Goal: Task Accomplishment & Management: Manage account settings

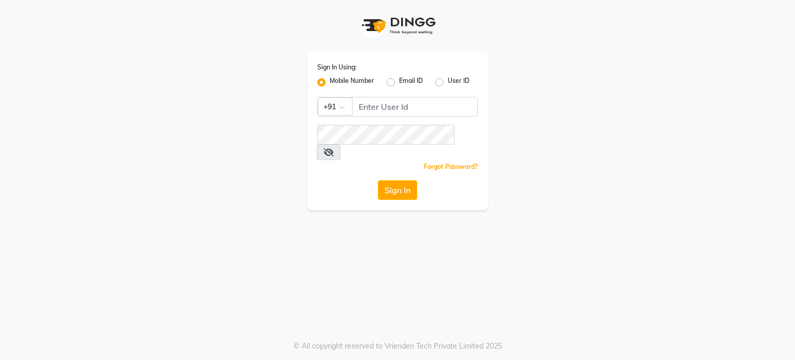
click at [330, 81] on label "Mobile Number" at bounding box center [352, 82] width 45 height 12
click at [330, 81] on input "Mobile Number" at bounding box center [333, 79] width 7 height 7
click at [368, 107] on input "Username" at bounding box center [415, 107] width 126 height 20
type input "6261346487"
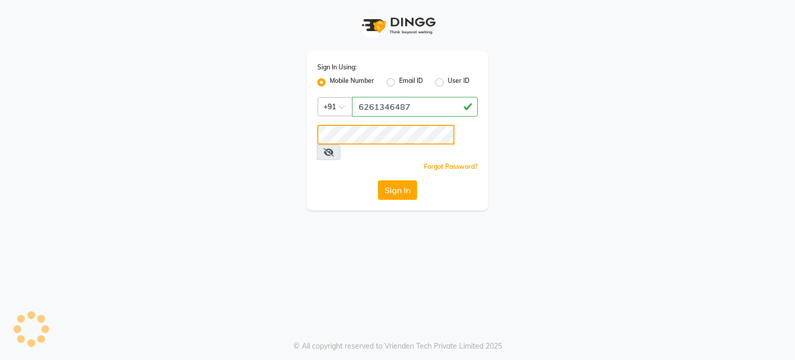
click at [378, 180] on button "Sign In" at bounding box center [397, 190] width 39 height 20
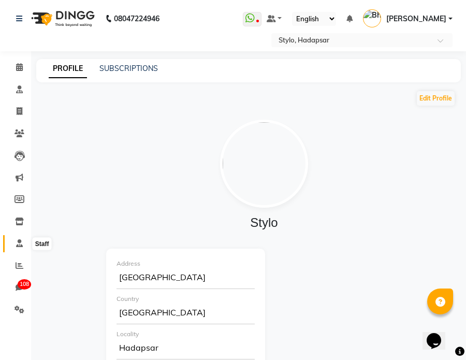
click at [16, 244] on icon at bounding box center [19, 243] width 7 height 8
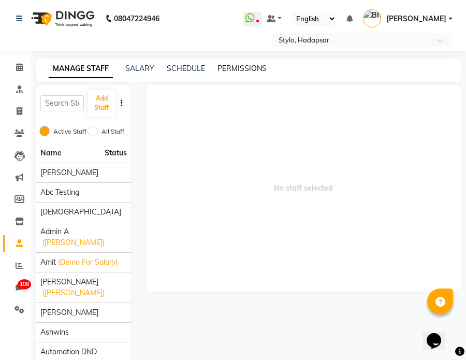
click at [242, 70] on link "PERMISSIONS" at bounding box center [241, 68] width 49 height 9
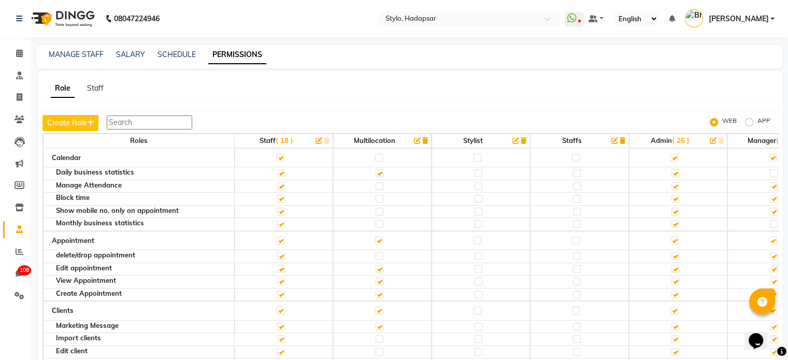
click at [675, 170] on label at bounding box center [675, 173] width 8 height 8
click at [675, 170] on input "checkbox" at bounding box center [674, 173] width 7 height 7
checkbox input "false"
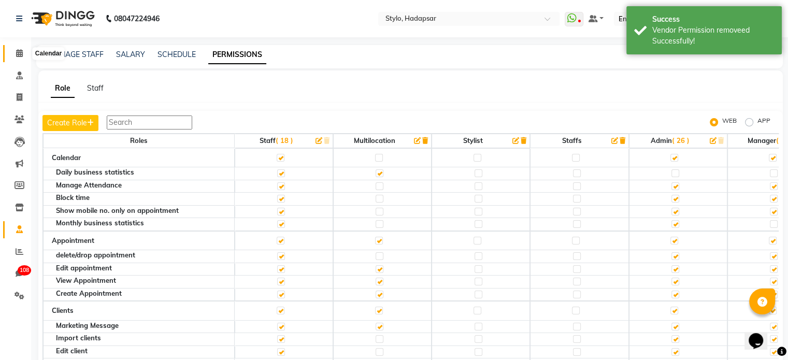
click at [19, 51] on icon at bounding box center [19, 53] width 7 height 8
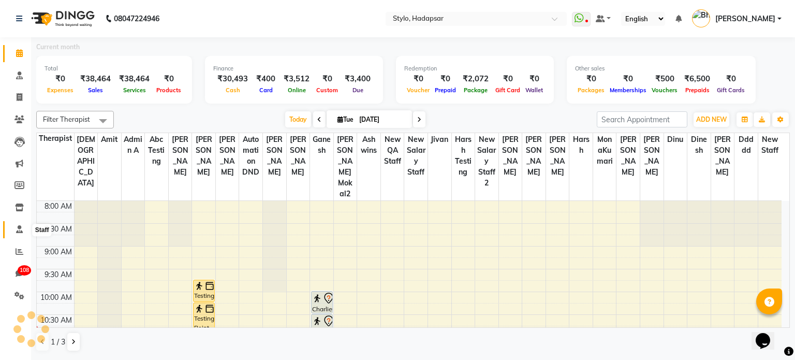
click at [19, 227] on icon at bounding box center [19, 229] width 7 height 8
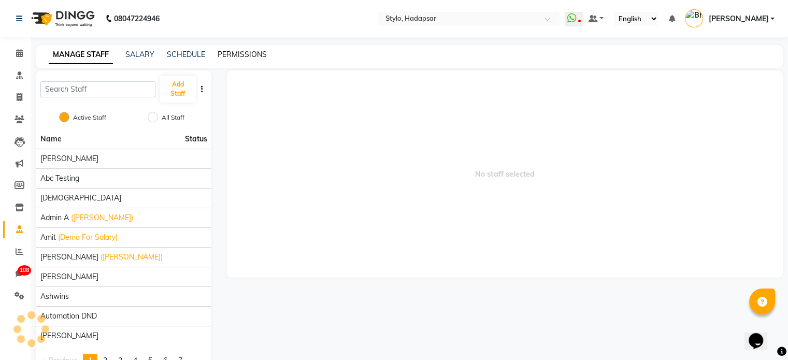
click at [225, 53] on link "PERMISSIONS" at bounding box center [241, 54] width 49 height 9
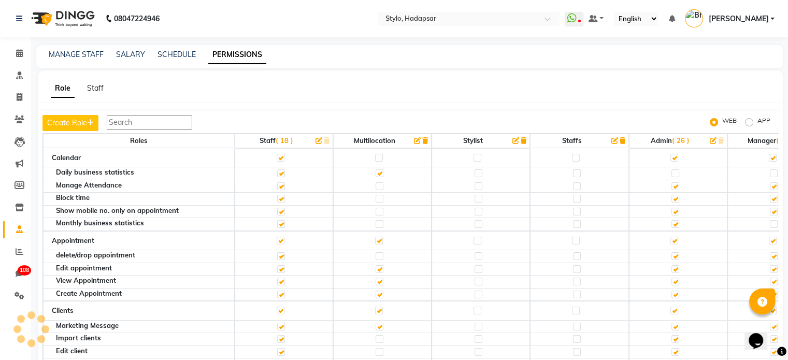
click at [674, 171] on label at bounding box center [675, 173] width 8 height 8
click at [674, 171] on input "checkbox" at bounding box center [674, 173] width 7 height 7
checkbox input "true"
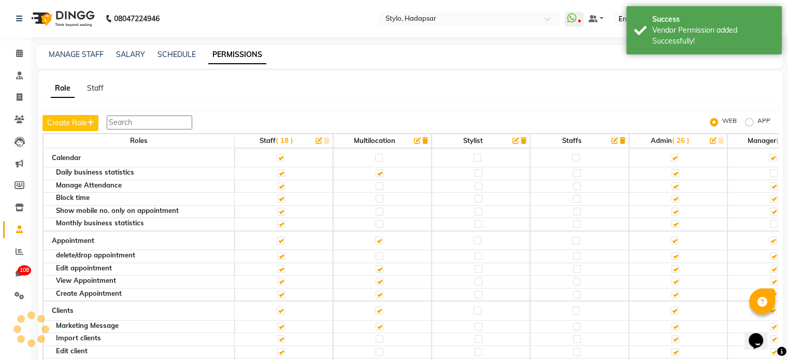
click at [757, 125] on label "APP" at bounding box center [763, 122] width 13 height 12
click at [748, 125] on input "APP" at bounding box center [750, 122] width 7 height 7
radio input "true"
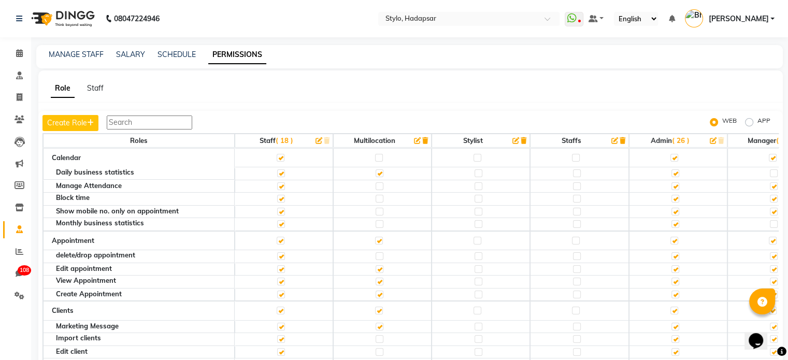
click at [757, 123] on label "APP" at bounding box center [763, 122] width 13 height 12
click at [749, 123] on input "APP" at bounding box center [750, 122] width 7 height 7
radio input "true"
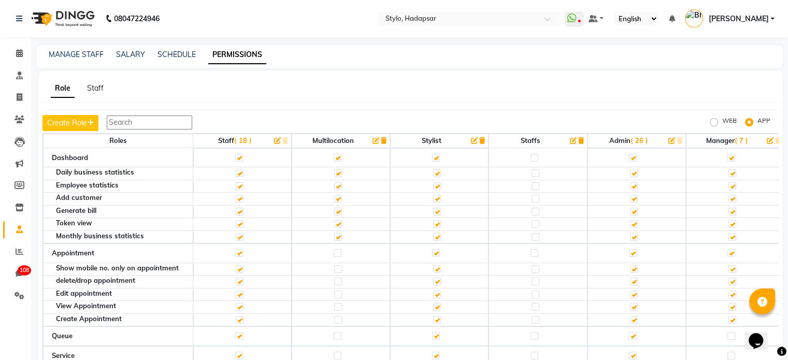
click at [636, 171] on label at bounding box center [634, 173] width 8 height 8
click at [636, 171] on input "checkbox" at bounding box center [633, 173] width 7 height 7
checkbox input "false"
click at [634, 235] on label at bounding box center [634, 237] width 8 height 8
click at [634, 235] on input "checkbox" at bounding box center [633, 237] width 7 height 7
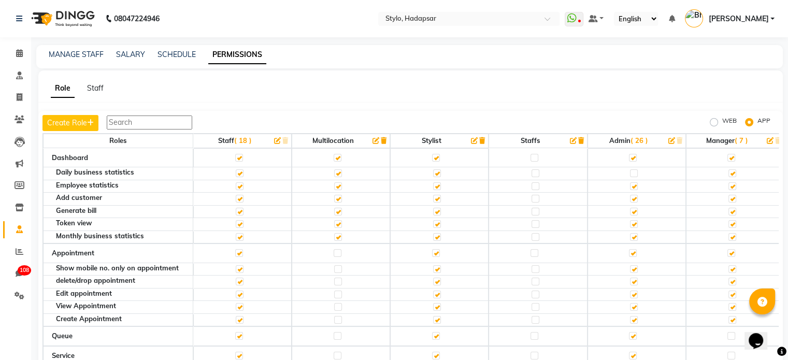
checkbox input "false"
click at [637, 169] on label at bounding box center [634, 173] width 8 height 8
click at [636, 170] on input "checkbox" at bounding box center [633, 173] width 7 height 7
checkbox input "true"
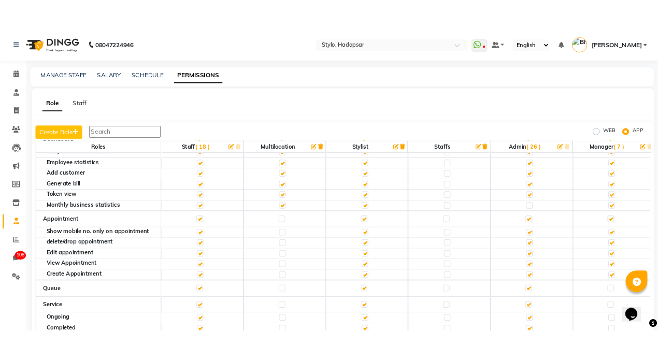
scroll to position [27, 0]
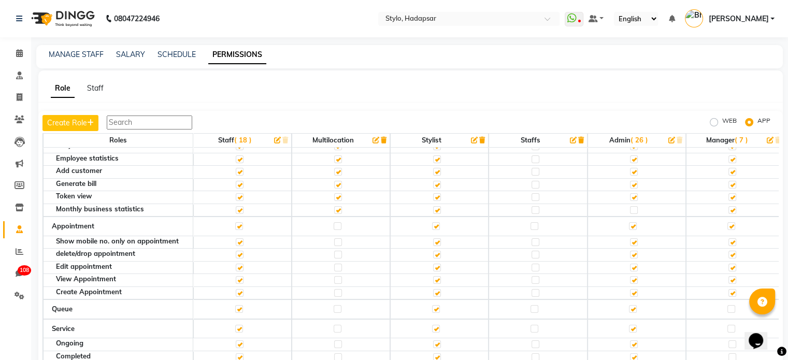
click at [81, 290] on div "Create Appointment" at bounding box center [124, 291] width 137 height 7
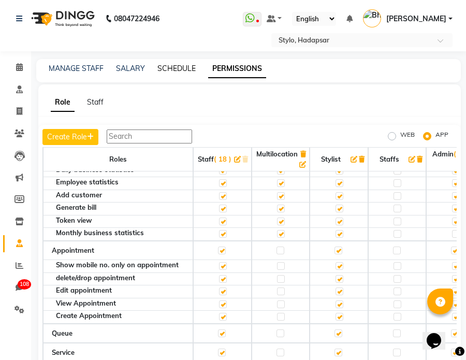
click at [188, 69] on link "SCHEDULE" at bounding box center [176, 68] width 38 height 9
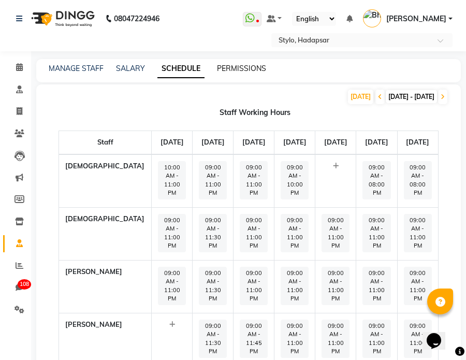
click at [249, 70] on link "PERMISSIONS" at bounding box center [241, 68] width 49 height 9
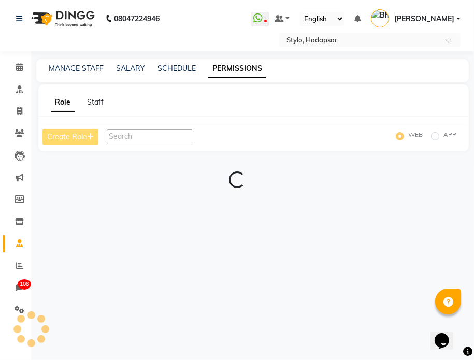
click at [433, 136] on div "APP" at bounding box center [443, 136] width 25 height 12
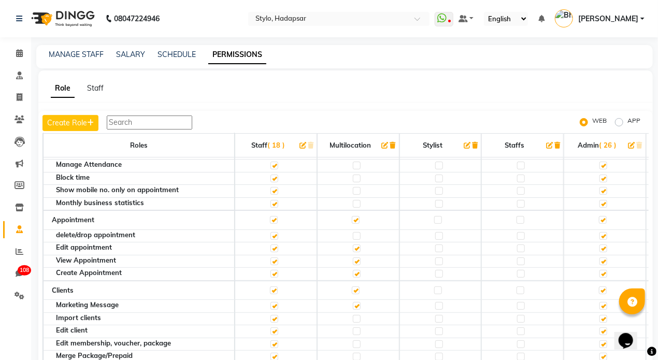
scroll to position [31, 0]
click at [627, 122] on label "APP" at bounding box center [633, 122] width 13 height 12
click at [617, 122] on input "APP" at bounding box center [620, 122] width 7 height 7
radio input "true"
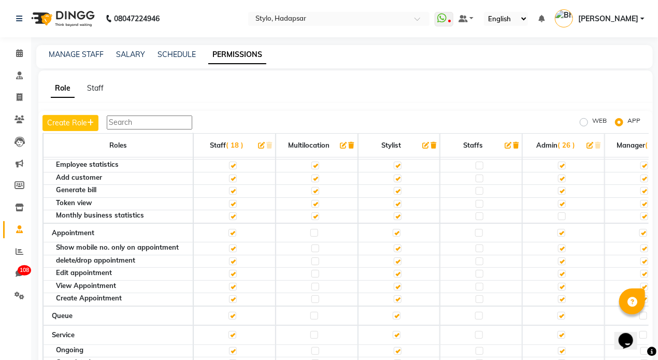
click at [592, 122] on label "WEB" at bounding box center [599, 122] width 14 height 12
click at [582, 122] on input "WEB" at bounding box center [584, 122] width 7 height 7
radio input "true"
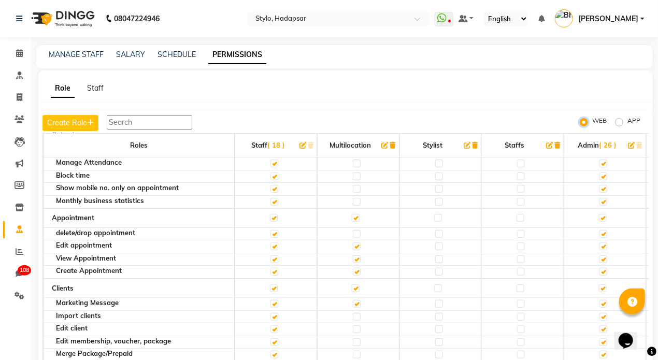
scroll to position [32, 0]
click at [627, 122] on label "APP" at bounding box center [633, 122] width 13 height 12
click at [619, 122] on input "APP" at bounding box center [620, 122] width 7 height 7
radio input "true"
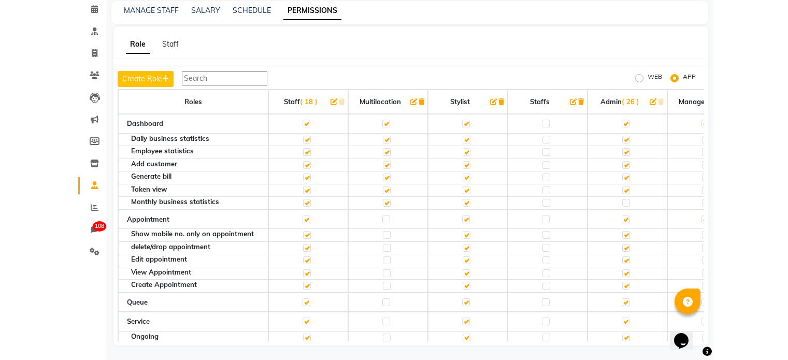
scroll to position [0, 0]
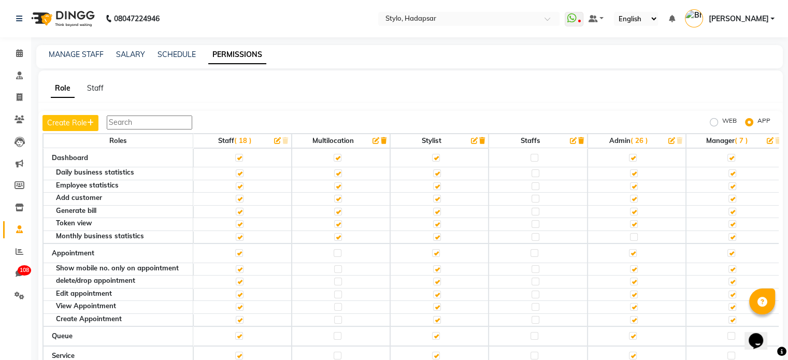
click at [636, 171] on label at bounding box center [634, 173] width 8 height 8
click at [636, 171] on input "checkbox" at bounding box center [633, 173] width 7 height 7
checkbox input "false"
click at [635, 198] on label at bounding box center [634, 199] width 8 height 8
click at [635, 198] on input "checkbox" at bounding box center [633, 198] width 7 height 7
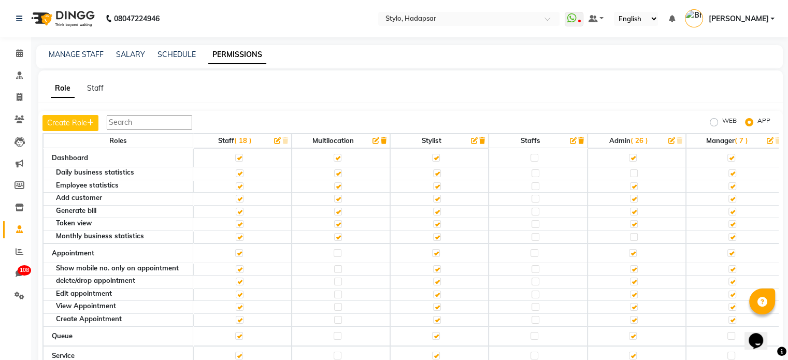
checkbox input "false"
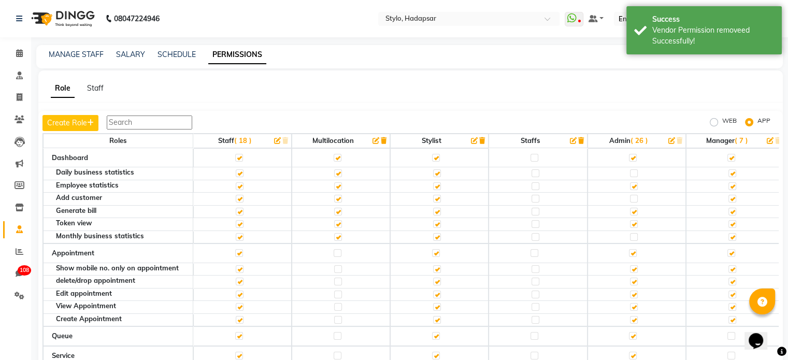
click at [634, 171] on label at bounding box center [634, 173] width 8 height 8
click at [634, 171] on input "checkbox" at bounding box center [633, 173] width 7 height 7
checkbox input "true"
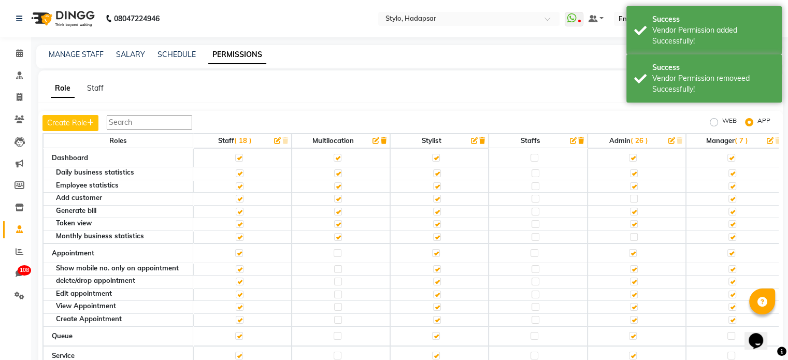
click at [635, 233] on label at bounding box center [634, 237] width 8 height 8
click at [635, 234] on input "checkbox" at bounding box center [633, 237] width 7 height 7
checkbox input "true"
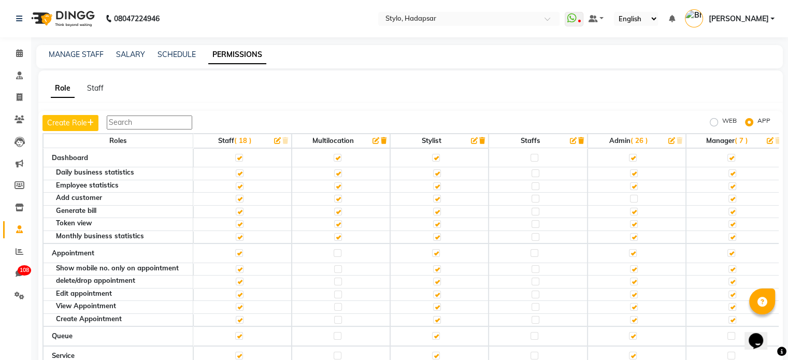
click at [634, 209] on label at bounding box center [634, 212] width 8 height 8
click at [634, 209] on input "checkbox" at bounding box center [633, 211] width 7 height 7
checkbox input "false"
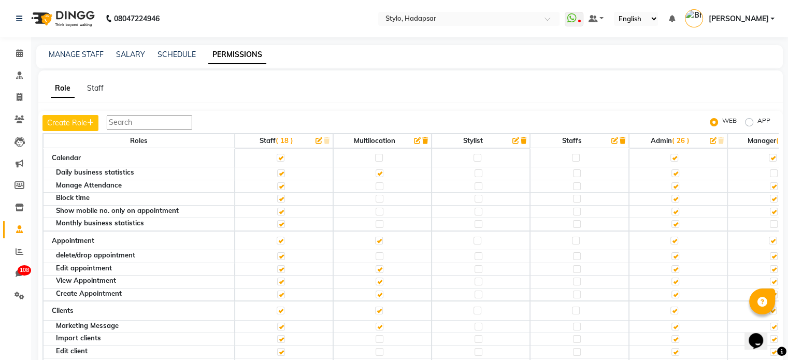
click at [757, 122] on label "APP" at bounding box center [763, 122] width 13 height 12
click at [748, 122] on input "APP" at bounding box center [750, 122] width 7 height 7
radio input "true"
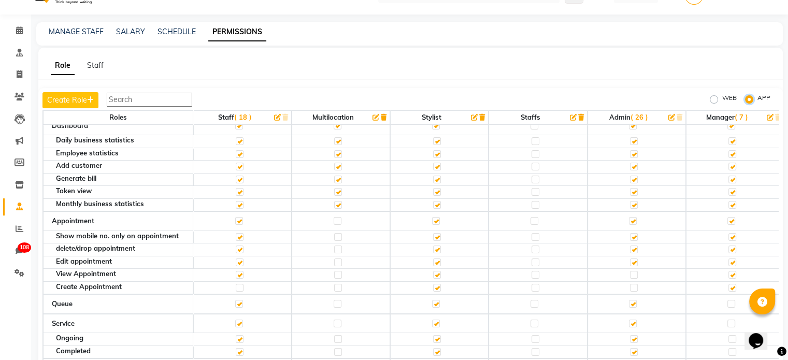
scroll to position [10, 0]
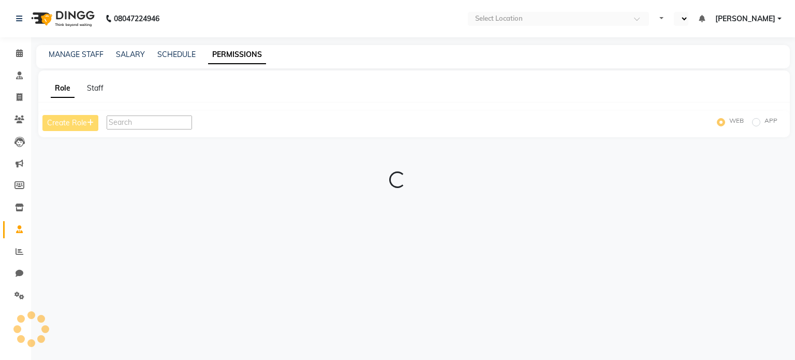
select select "en"
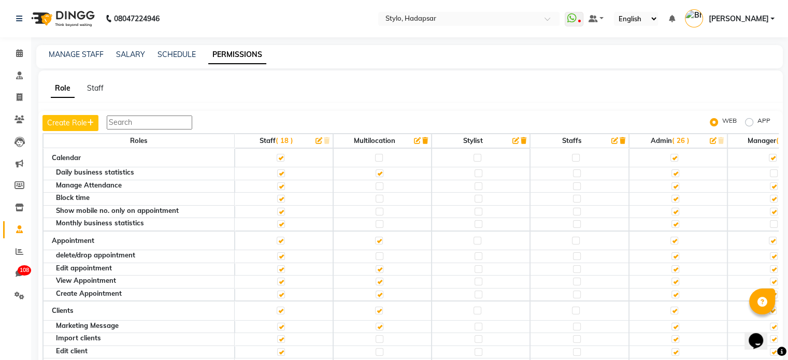
click at [757, 119] on label "APP" at bounding box center [763, 122] width 13 height 12
click at [747, 119] on input "APP" at bounding box center [750, 122] width 7 height 7
radio input "true"
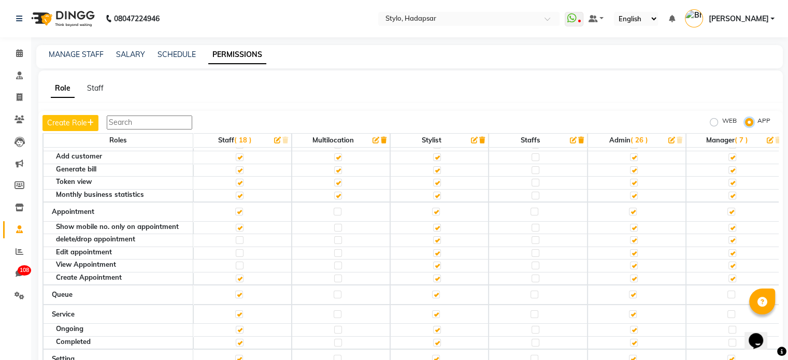
scroll to position [42, 0]
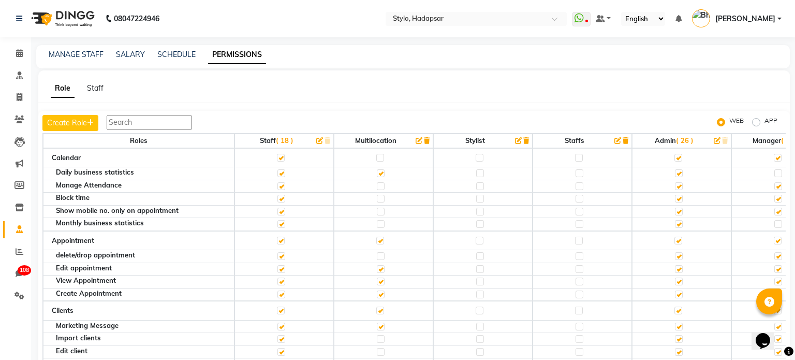
click at [765, 120] on label "APP" at bounding box center [771, 122] width 13 height 12
click at [756, 120] on input "APP" at bounding box center [757, 122] width 7 height 7
radio input "true"
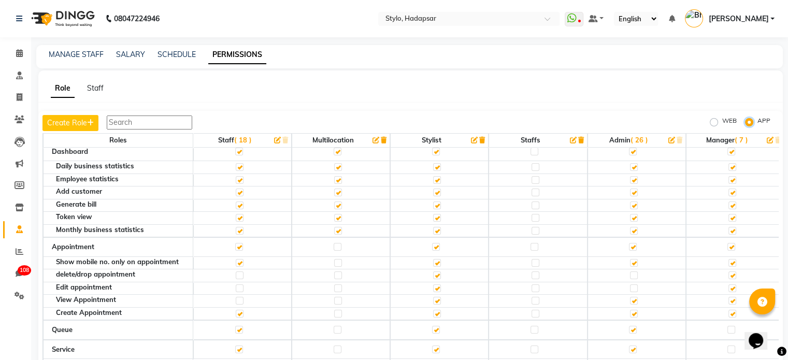
scroll to position [6, 0]
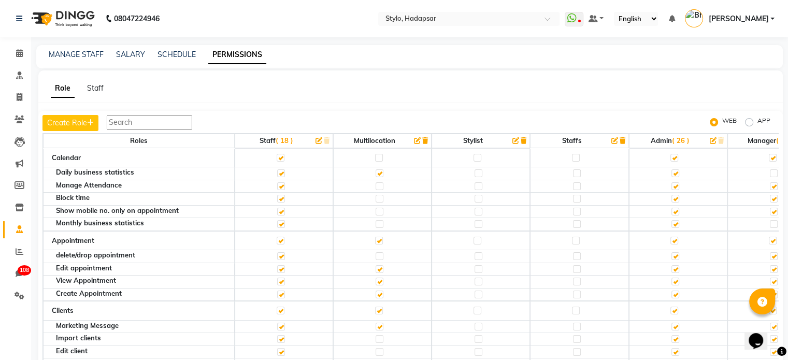
click at [757, 123] on label "APP" at bounding box center [763, 122] width 13 height 12
click at [750, 123] on input "APP" at bounding box center [750, 122] width 7 height 7
radio input "true"
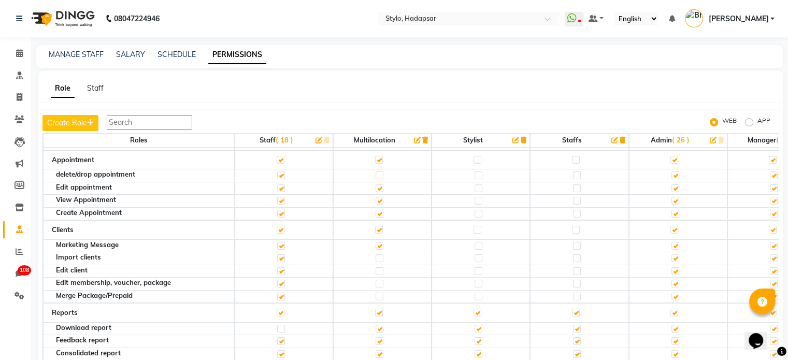
scroll to position [82, 0]
click at [757, 124] on label "APP" at bounding box center [763, 122] width 13 height 12
click at [751, 124] on input "APP" at bounding box center [750, 122] width 7 height 7
radio input "true"
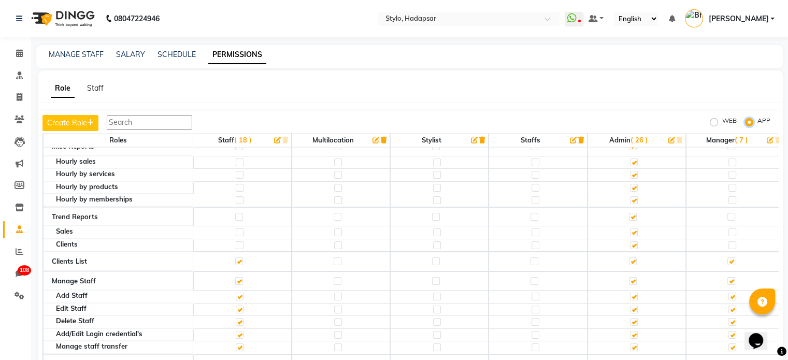
scroll to position [44, 0]
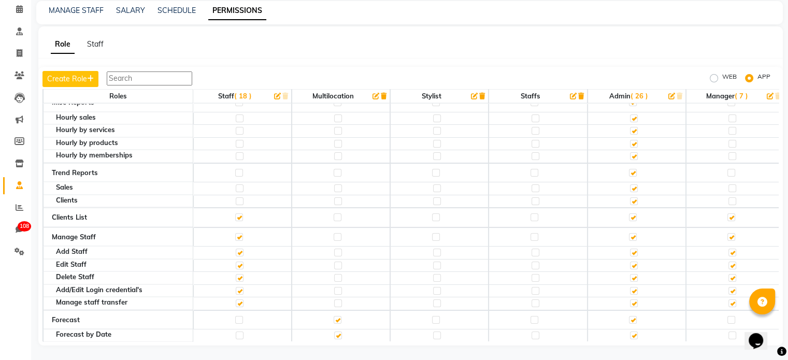
click at [634, 249] on label at bounding box center [634, 253] width 8 height 8
click at [634, 249] on input "checkbox" at bounding box center [633, 252] width 7 height 7
checkbox input "false"
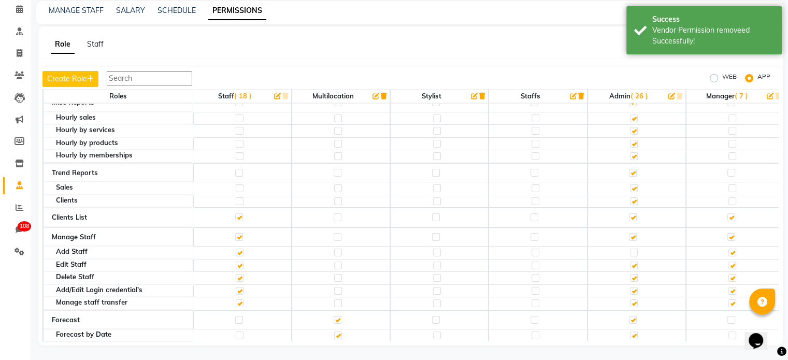
click at [634, 233] on label at bounding box center [633, 237] width 8 height 8
click at [634, 234] on input "checkbox" at bounding box center [632, 237] width 7 height 7
checkbox input "false"
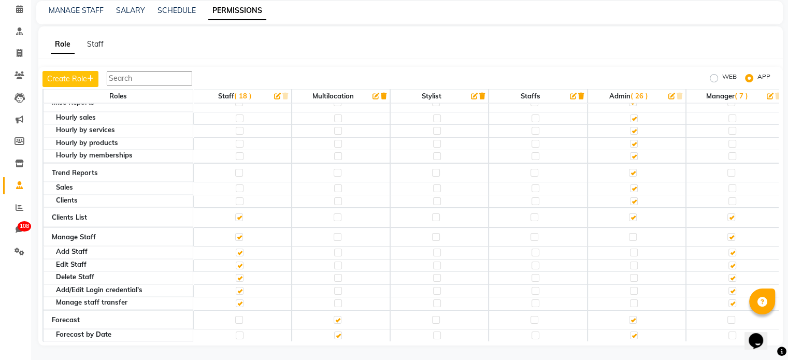
click at [634, 233] on label at bounding box center [633, 237] width 8 height 8
click at [634, 234] on input "checkbox" at bounding box center [632, 237] width 7 height 7
checkbox input "true"
click at [634, 249] on label at bounding box center [634, 253] width 8 height 8
click at [634, 249] on input "checkbox" at bounding box center [633, 252] width 7 height 7
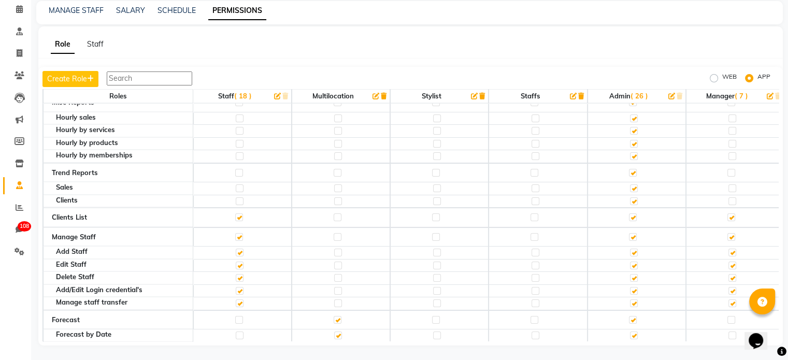
checkbox input "false"
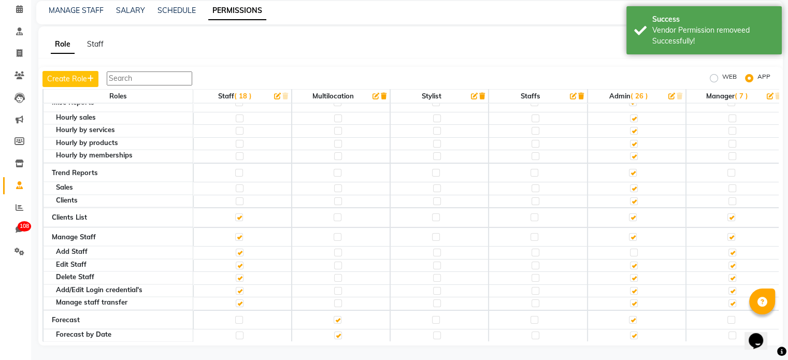
click at [635, 261] on label at bounding box center [634, 265] width 8 height 8
click at [635, 262] on input "checkbox" at bounding box center [633, 265] width 7 height 7
checkbox input "false"
click at [634, 287] on label at bounding box center [634, 291] width 8 height 8
click at [634, 287] on input "checkbox" at bounding box center [633, 290] width 7 height 7
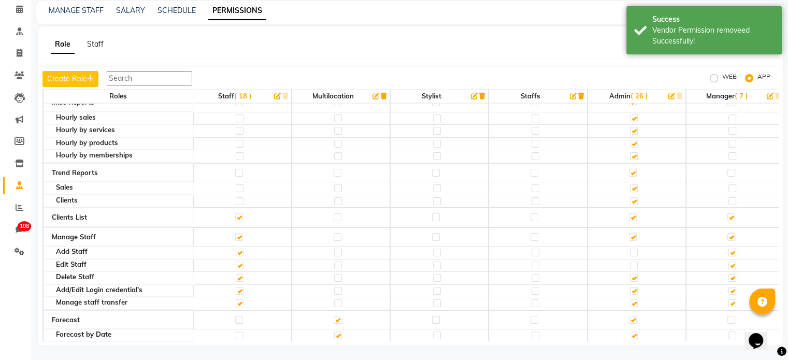
checkbox input "false"
click at [635, 299] on label at bounding box center [634, 303] width 8 height 8
click at [635, 300] on input "checkbox" at bounding box center [633, 303] width 7 height 7
checkbox input "false"
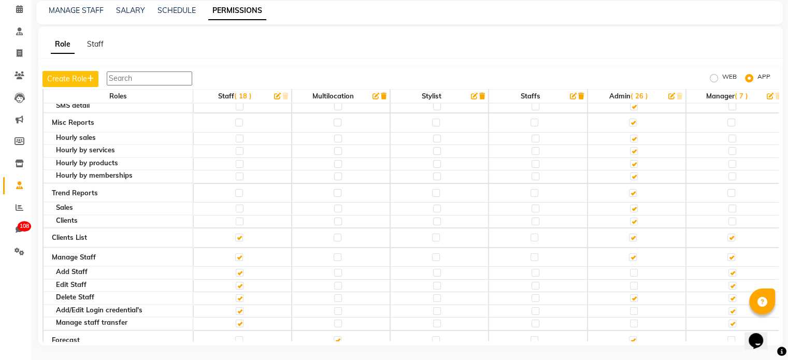
scroll to position [2199, 0]
click at [722, 82] on label "WEB" at bounding box center [729, 78] width 14 height 12
click at [715, 82] on input "WEB" at bounding box center [714, 78] width 7 height 7
radio input "true"
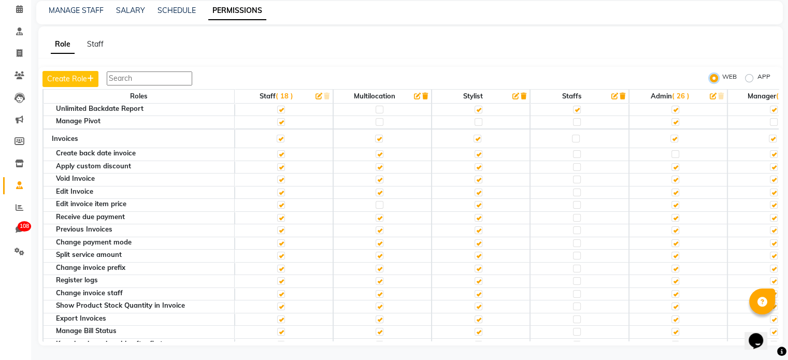
scroll to position [0, 0]
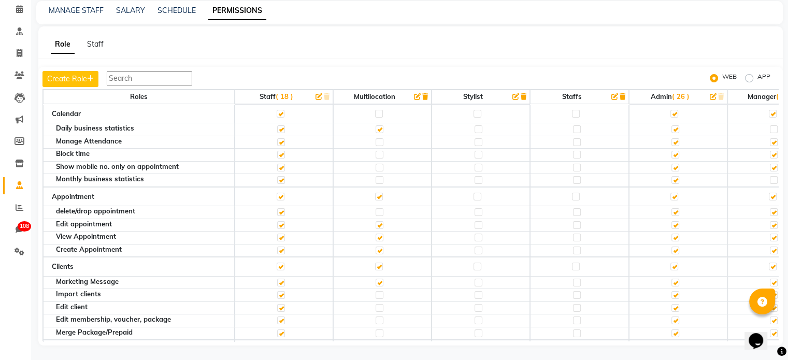
click at [757, 80] on label "APP" at bounding box center [763, 78] width 13 height 12
click at [751, 80] on input "APP" at bounding box center [750, 78] width 7 height 7
radio input "true"
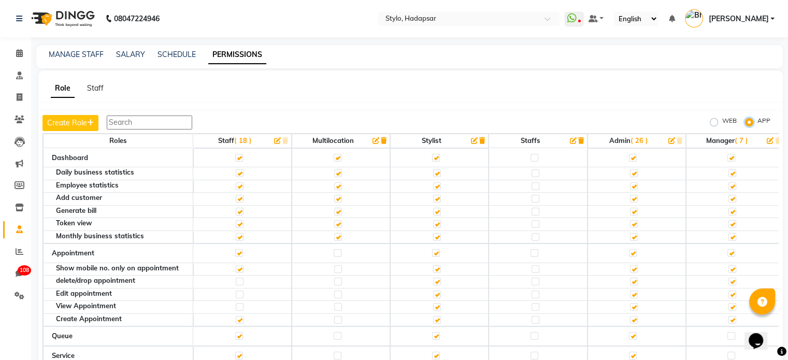
scroll to position [2, 0]
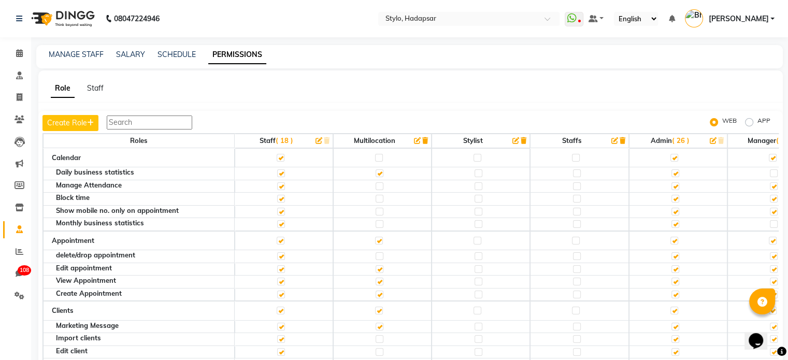
click at [757, 122] on label "APP" at bounding box center [763, 122] width 13 height 12
click at [749, 122] on input "APP" at bounding box center [750, 122] width 7 height 7
radio input "true"
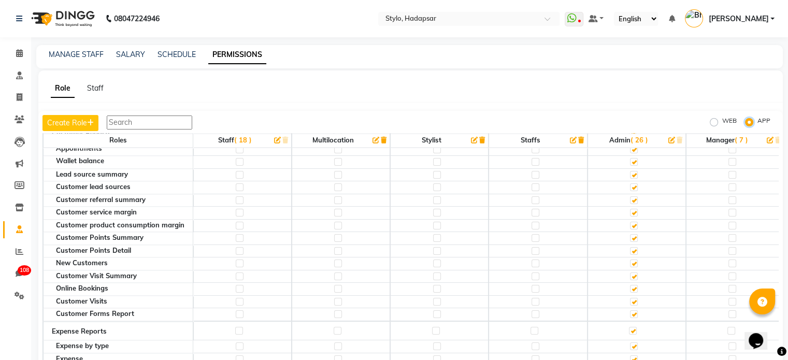
scroll to position [2219, 0]
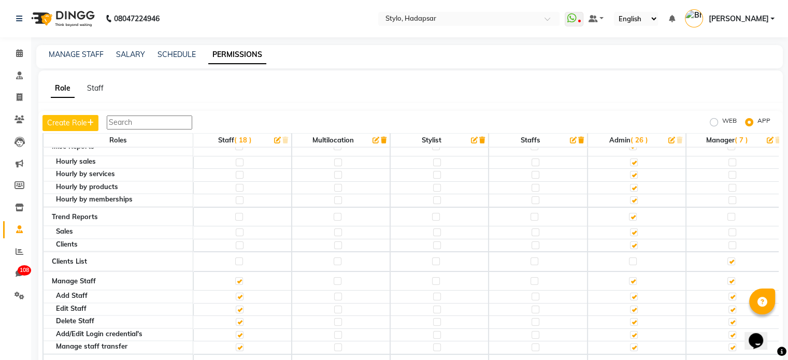
click at [235, 257] on label at bounding box center [239, 261] width 8 height 8
click at [235, 258] on input "checkbox" at bounding box center [238, 261] width 7 height 7
checkbox input "true"
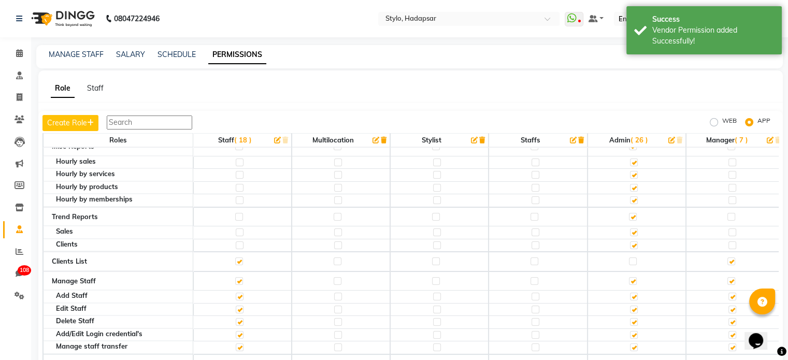
click at [635, 257] on label at bounding box center [633, 261] width 8 height 8
click at [635, 258] on input "checkbox" at bounding box center [632, 261] width 7 height 7
checkbox input "true"
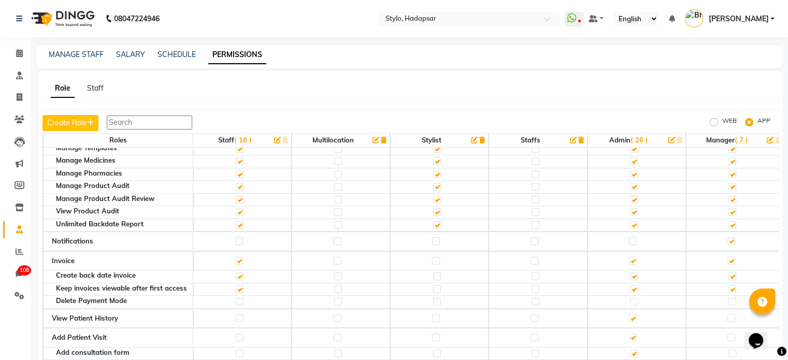
scroll to position [469, 0]
click at [237, 238] on label at bounding box center [239, 242] width 8 height 8
click at [237, 239] on input "checkbox" at bounding box center [238, 242] width 7 height 7
checkbox input "true"
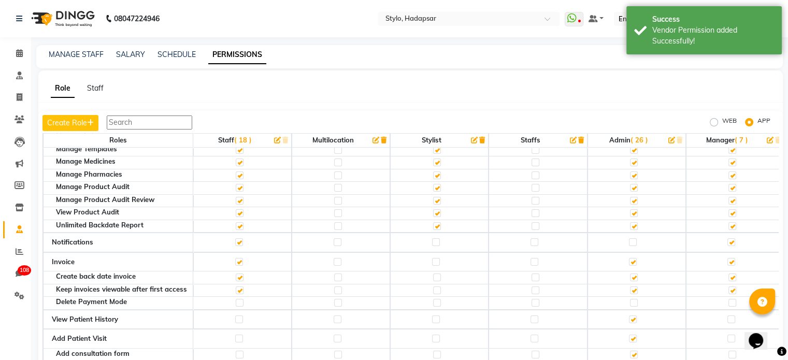
click at [635, 238] on label at bounding box center [633, 242] width 8 height 8
click at [635, 239] on input "checkbox" at bounding box center [632, 242] width 7 height 7
checkbox input "true"
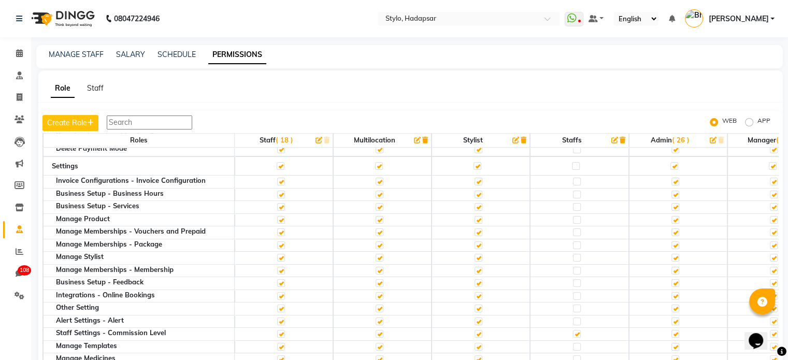
scroll to position [557, 0]
click at [757, 119] on label "APP" at bounding box center [763, 122] width 13 height 12
click at [749, 119] on input "APP" at bounding box center [750, 122] width 7 height 7
radio input "true"
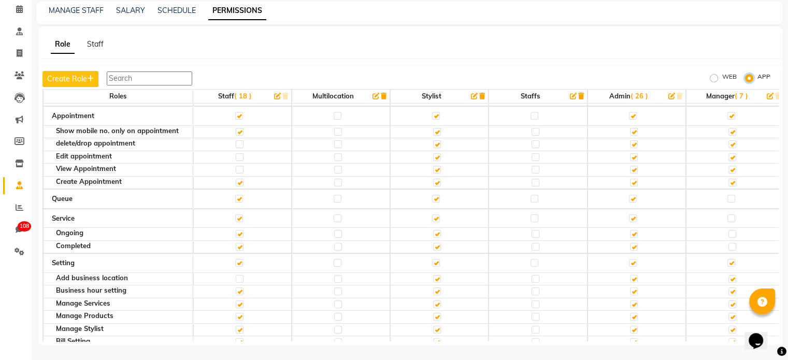
scroll to position [213, 0]
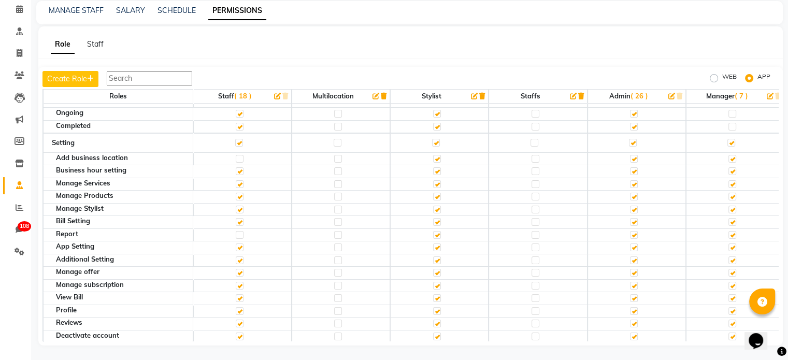
click at [74, 230] on div "Report" at bounding box center [124, 233] width 137 height 7
click at [636, 231] on label at bounding box center [634, 235] width 8 height 8
click at [636, 231] on input "checkbox" at bounding box center [633, 234] width 7 height 7
checkbox input "false"
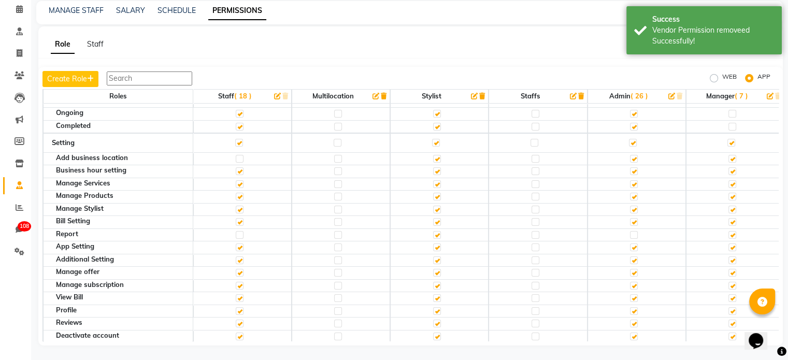
click at [636, 294] on label at bounding box center [634, 298] width 8 height 8
click at [636, 295] on input "checkbox" at bounding box center [633, 298] width 7 height 7
checkbox input "false"
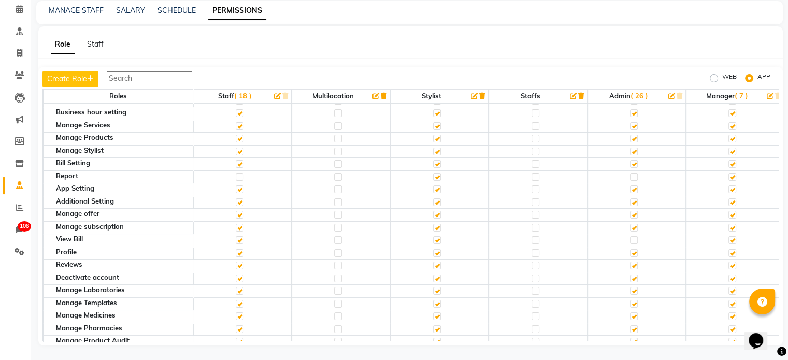
scroll to position [272, 0]
click at [632, 248] on label at bounding box center [634, 252] width 8 height 8
click at [632, 249] on input "checkbox" at bounding box center [633, 252] width 7 height 7
checkbox input "false"
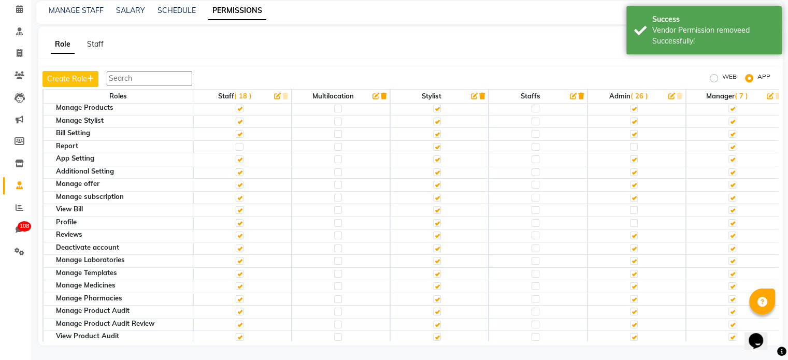
scroll to position [300, 0]
click at [636, 156] on label at bounding box center [634, 160] width 8 height 8
click at [636, 157] on input "checkbox" at bounding box center [633, 160] width 7 height 7
checkbox input "false"
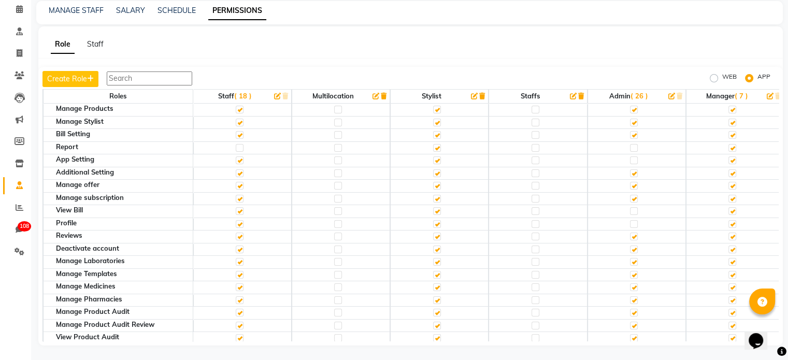
click at [636, 144] on label at bounding box center [634, 148] width 8 height 8
click at [636, 144] on input "checkbox" at bounding box center [633, 147] width 7 height 7
checkbox input "true"
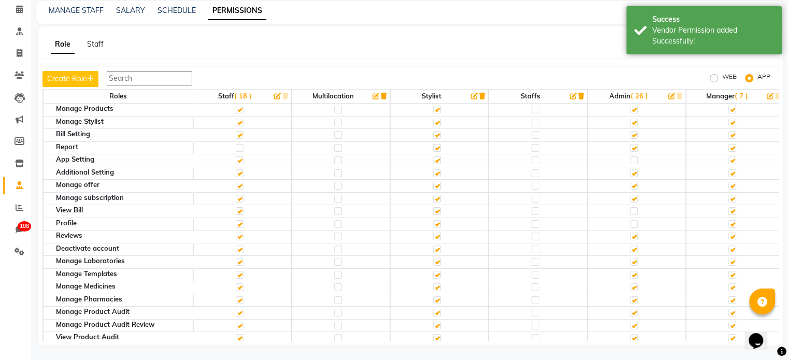
click at [634, 156] on label at bounding box center [634, 160] width 8 height 8
click at [634, 157] on input "checkbox" at bounding box center [633, 160] width 7 height 7
checkbox input "true"
click at [635, 207] on label at bounding box center [634, 211] width 8 height 8
click at [635, 208] on input "checkbox" at bounding box center [633, 211] width 7 height 7
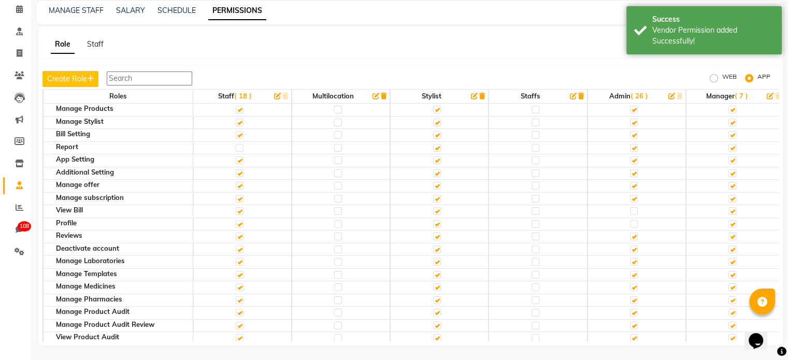
checkbox input "true"
click at [635, 220] on label at bounding box center [634, 224] width 8 height 8
click at [635, 221] on input "checkbox" at bounding box center [633, 224] width 7 height 7
checkbox input "true"
